Goal: Register for event/course

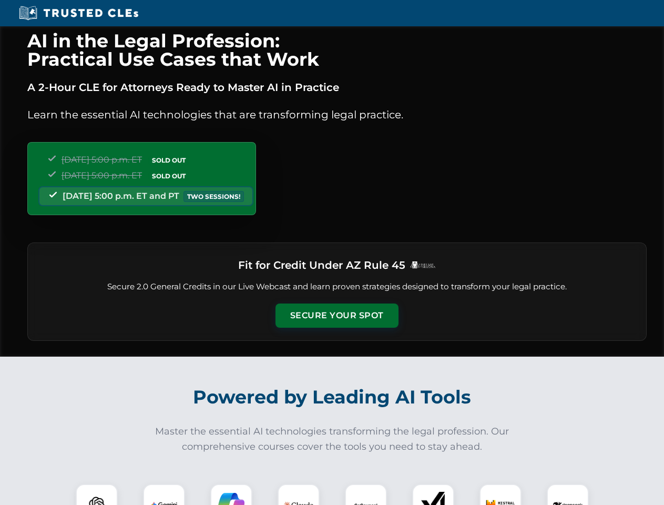
click at [336, 315] on button "Secure Your Spot" at bounding box center [336, 315] width 123 height 24
click at [97, 494] on img at bounding box center [96, 504] width 30 height 30
